Goal: Task Accomplishment & Management: Manage account settings

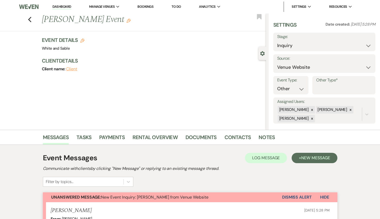
select select "5"
select select "13"
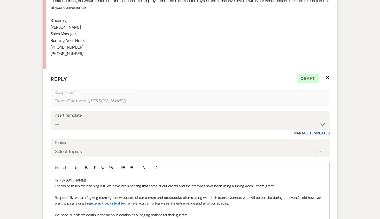
scroll to position [464, 0]
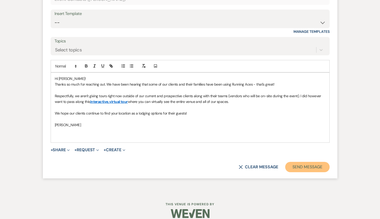
click at [296, 162] on button "Send Message" at bounding box center [307, 167] width 44 height 10
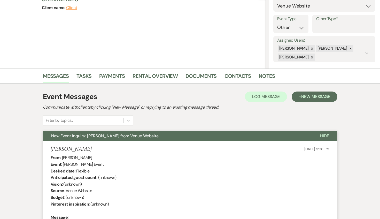
scroll to position [0, 0]
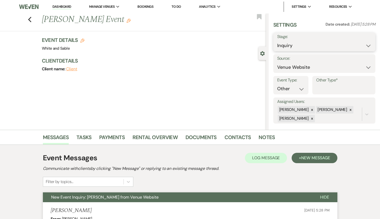
click at [306, 48] on select "Inquiry Follow Up Tour Requested Tour Confirmed Toured Proposal Sent Booked Lost" at bounding box center [324, 46] width 94 height 10
select select "8"
click at [277, 41] on select "Inquiry Follow Up Tour Requested Tour Confirmed Toured Proposal Sent Booked Lost" at bounding box center [324, 46] width 94 height 10
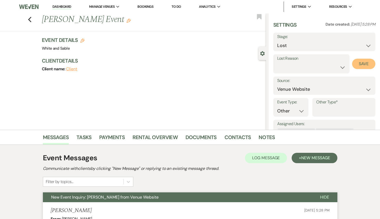
click at [357, 65] on button "Save" at bounding box center [363, 64] width 23 height 10
click at [29, 19] on use "button" at bounding box center [29, 20] width 3 height 6
select select "8"
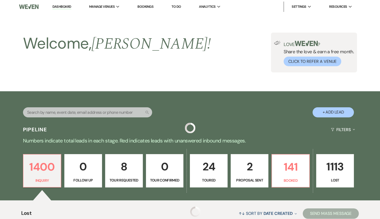
scroll to position [127, 0]
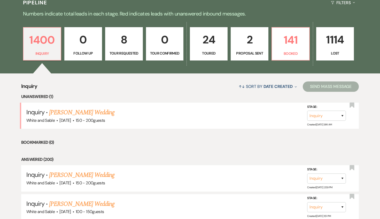
click at [121, 51] on p "Tour Requested" at bounding box center [123, 53] width 31 height 6
select select "2"
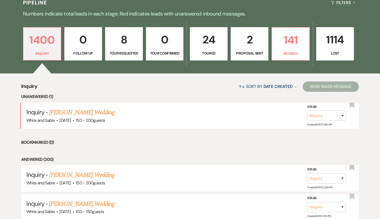
select select "2"
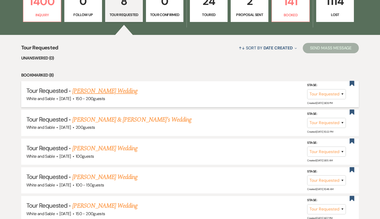
scroll to position [129, 0]
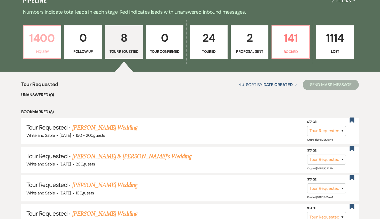
click at [50, 44] on p "1400" at bounding box center [42, 37] width 31 height 17
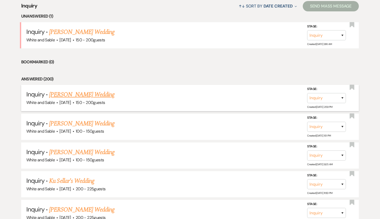
scroll to position [213, 0]
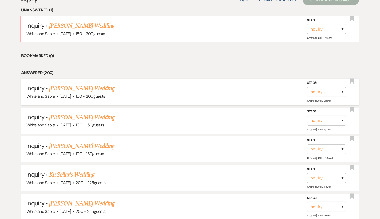
click at [101, 88] on link "[PERSON_NAME] Wedding" at bounding box center [81, 88] width 65 height 9
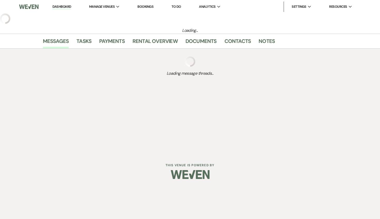
select select "5"
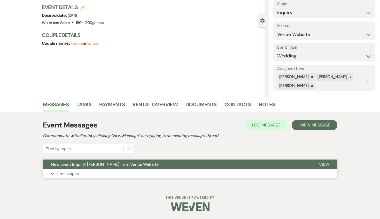
click at [96, 164] on span "New Event Inquiry: [PERSON_NAME] from Venue Website" at bounding box center [104, 163] width 107 height 5
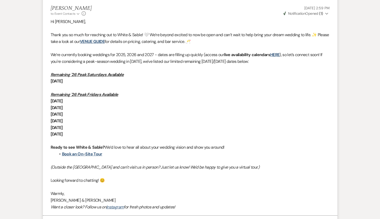
scroll to position [347, 0]
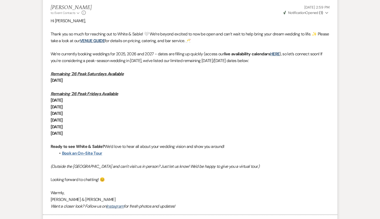
click at [90, 152] on link "Book an On-Site Tour" at bounding box center [82, 152] width 40 height 5
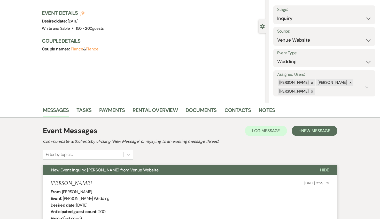
scroll to position [0, 0]
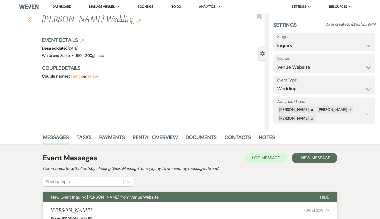
click at [31, 20] on icon "Previous" at bounding box center [30, 20] width 4 height 6
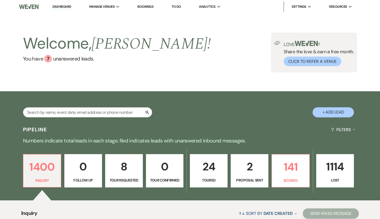
click at [72, 20] on div "Welcome, [PERSON_NAME] ! You have 7 unanswered lead s . Love ? Share the love &…" at bounding box center [190, 52] width 380 height 78
click at [69, 7] on link "Dashboard" at bounding box center [61, 6] width 19 height 5
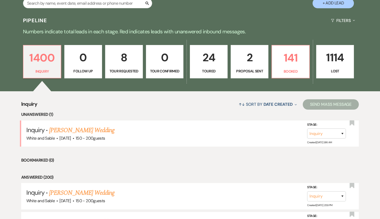
scroll to position [109, 0]
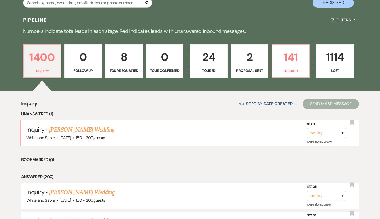
click at [122, 72] on p "Tour Requested" at bounding box center [123, 71] width 31 height 6
select select "2"
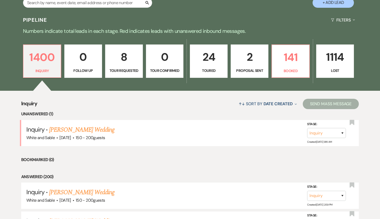
select select "2"
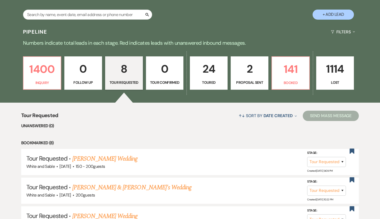
scroll to position [96, 0]
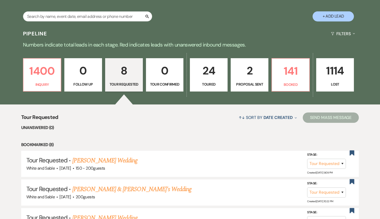
click at [237, 71] on p "2" at bounding box center [249, 70] width 31 height 17
select select "6"
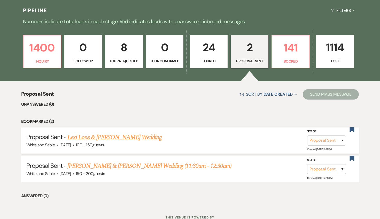
scroll to position [138, 0]
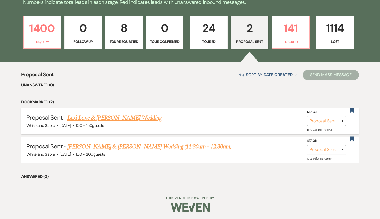
click at [145, 118] on link "Lexi Lone & [PERSON_NAME] Wedding" at bounding box center [114, 117] width 94 height 9
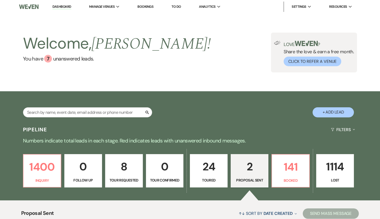
select select "6"
select select "7"
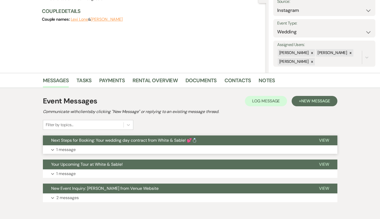
scroll to position [58, 0]
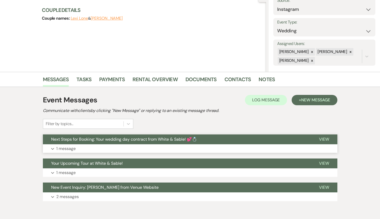
click at [131, 143] on button "Next Steps for Booking: Your wedding day contract from White & Sable! 💕💍" at bounding box center [177, 139] width 268 height 10
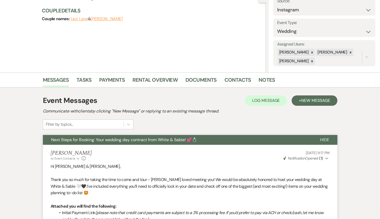
scroll to position [0, 0]
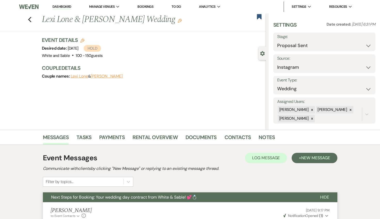
click at [33, 20] on div "Previous [PERSON_NAME] & [PERSON_NAME] Wedding Edit Bookmark" at bounding box center [131, 22] width 268 height 18
click at [28, 20] on icon "Previous" at bounding box center [30, 20] width 4 height 6
select select "6"
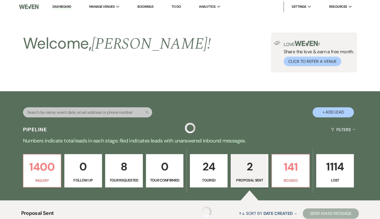
scroll to position [138, 0]
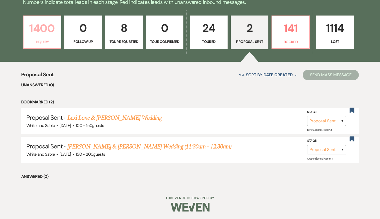
click at [47, 36] on p "1400" at bounding box center [42, 28] width 31 height 17
